Goal: Task Accomplishment & Management: Complete application form

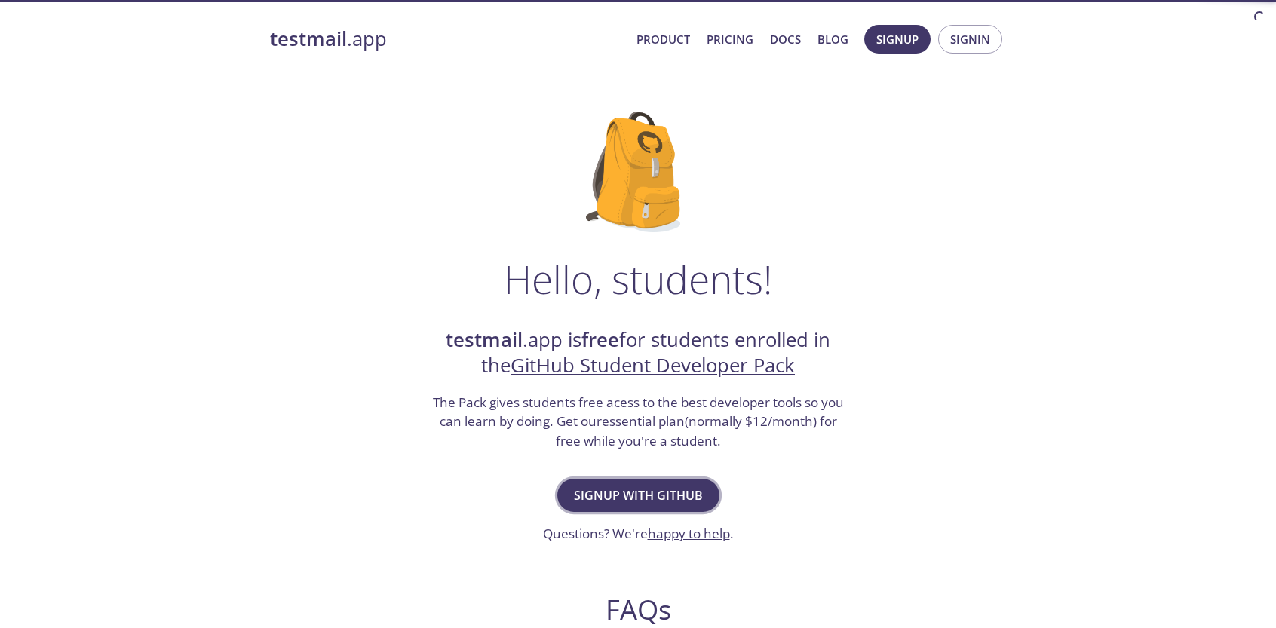
click at [616, 491] on span "Signup with GitHub" at bounding box center [638, 495] width 129 height 21
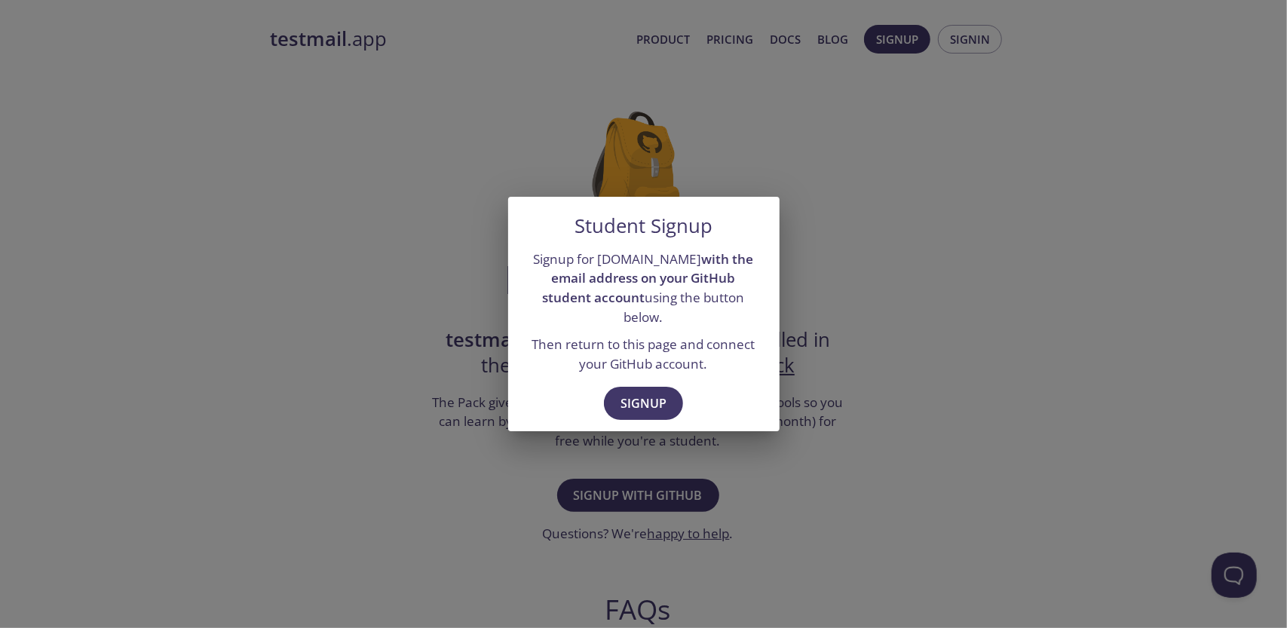
click at [765, 379] on div "Signup" at bounding box center [643, 405] width 271 height 52
click at [849, 340] on div "Student Signup Signup for [DOMAIN_NAME] with the email address on your GitHub s…" at bounding box center [643, 314] width 1287 height 628
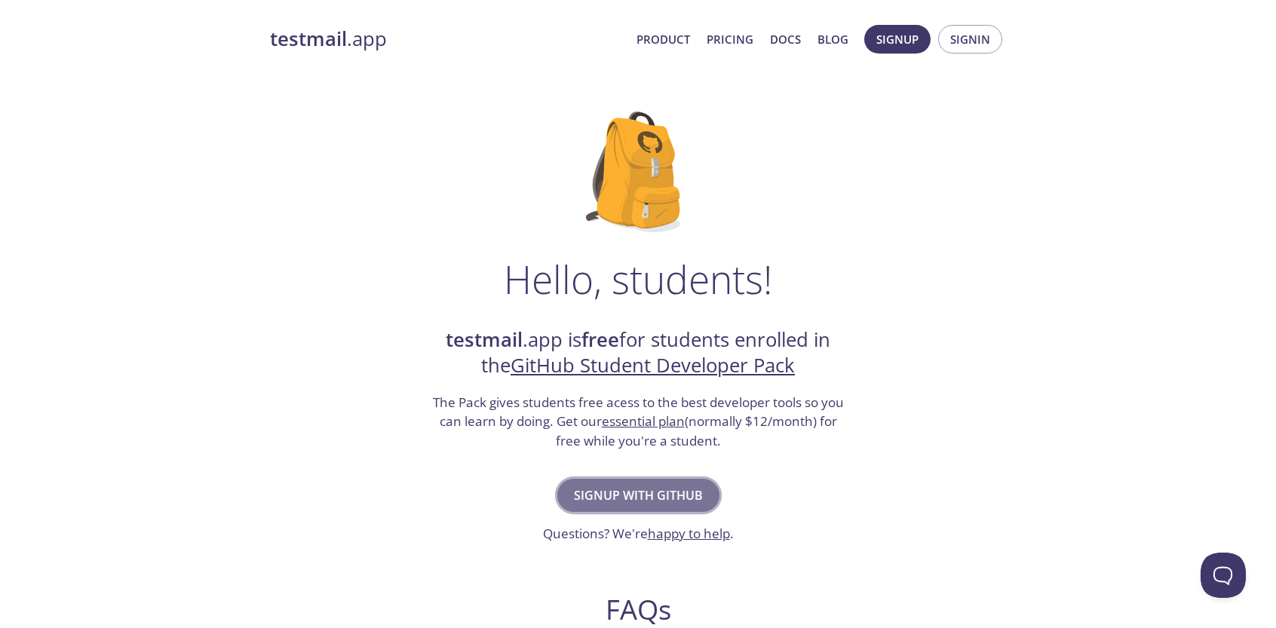
click at [654, 494] on span "Signup with GitHub" at bounding box center [638, 495] width 129 height 21
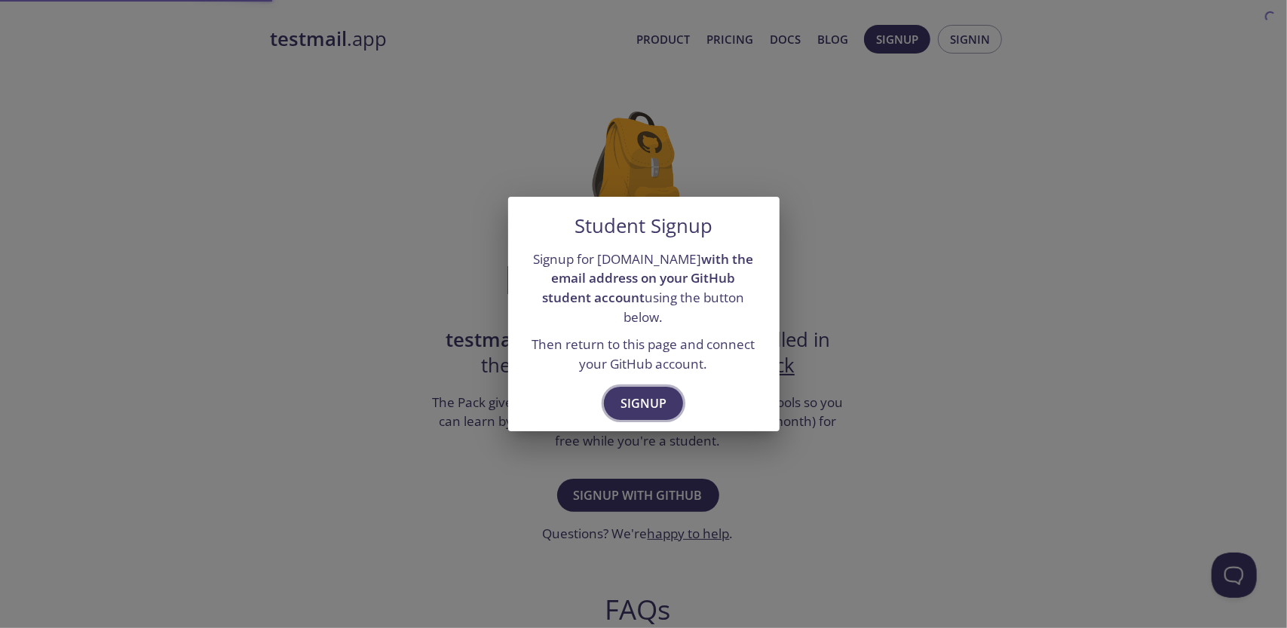
click at [666, 393] on span "Signup" at bounding box center [644, 403] width 46 height 21
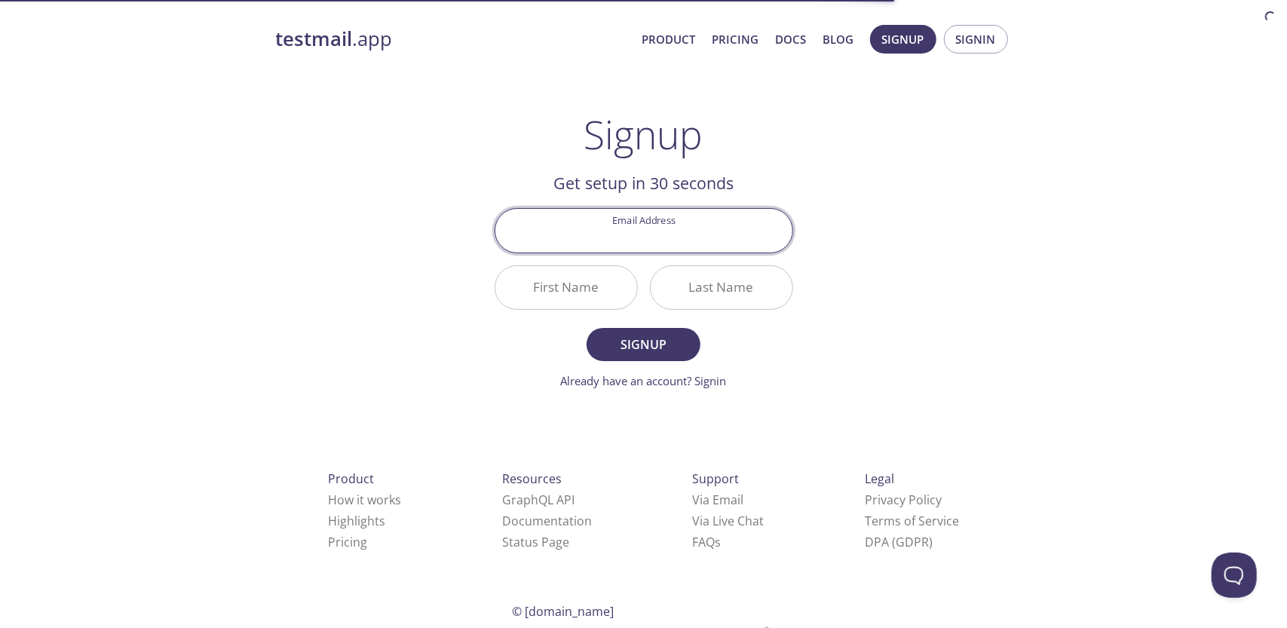
click at [688, 242] on input "Email Address" at bounding box center [643, 230] width 297 height 43
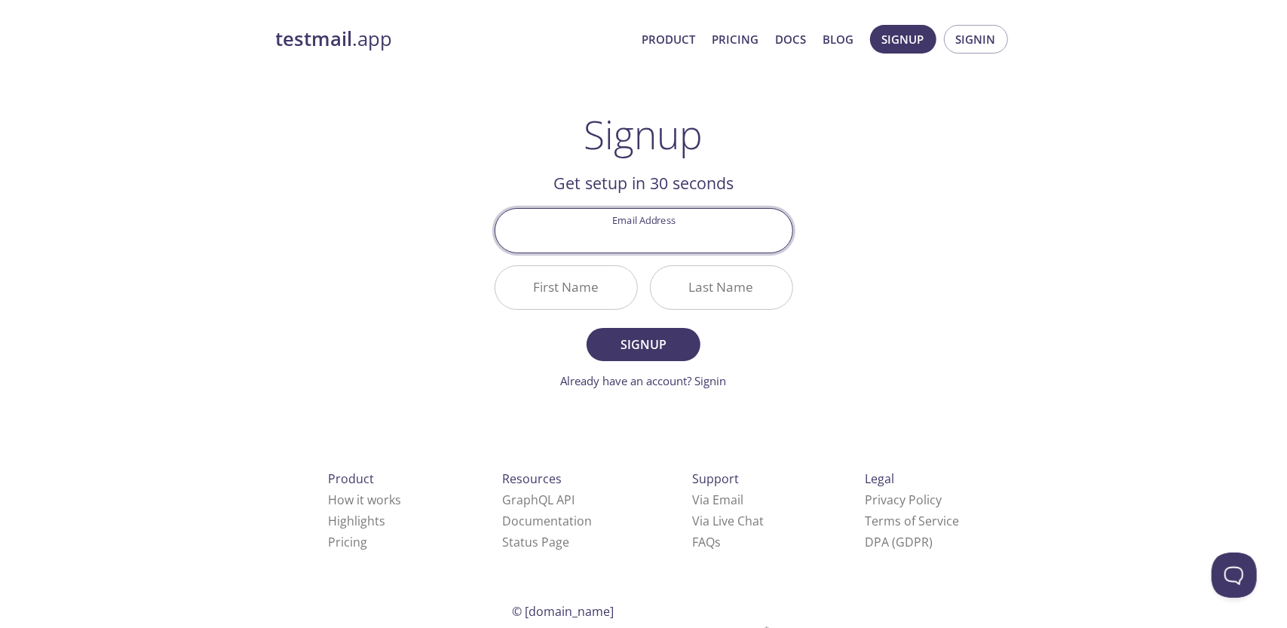
click at [719, 305] on input "Last Name" at bounding box center [722, 287] width 142 height 43
click at [712, 244] on input "Email Address" at bounding box center [643, 230] width 297 height 43
